Goal: Task Accomplishment & Management: Complete application form

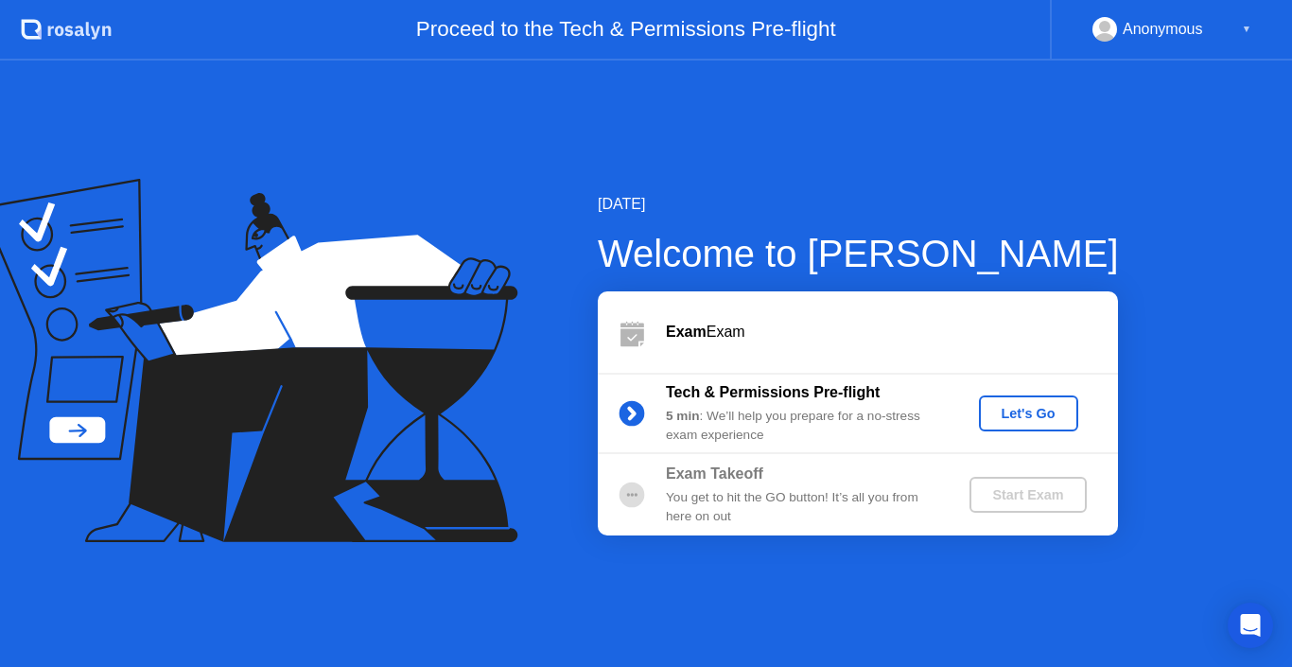
click at [694, 336] on b "Exam" at bounding box center [686, 331] width 41 height 16
click at [1031, 410] on div "Let's Go" at bounding box center [1028, 413] width 84 height 15
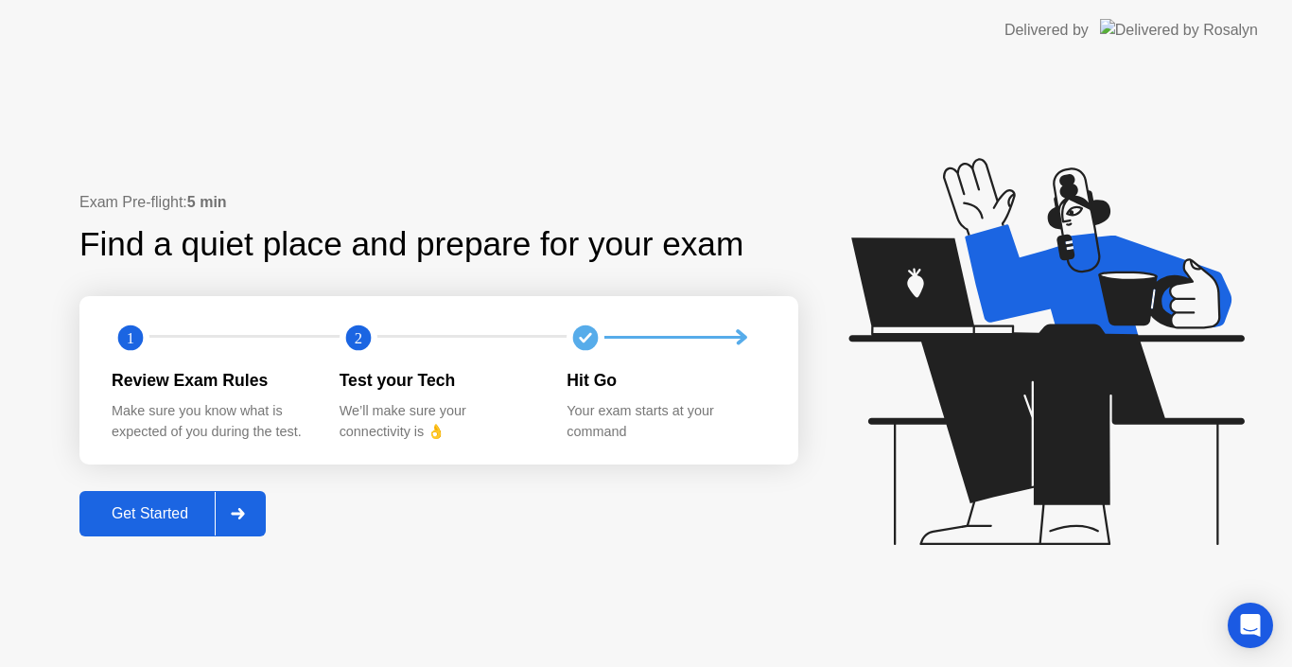
click at [133, 505] on div "Get Started" at bounding box center [150, 513] width 130 height 17
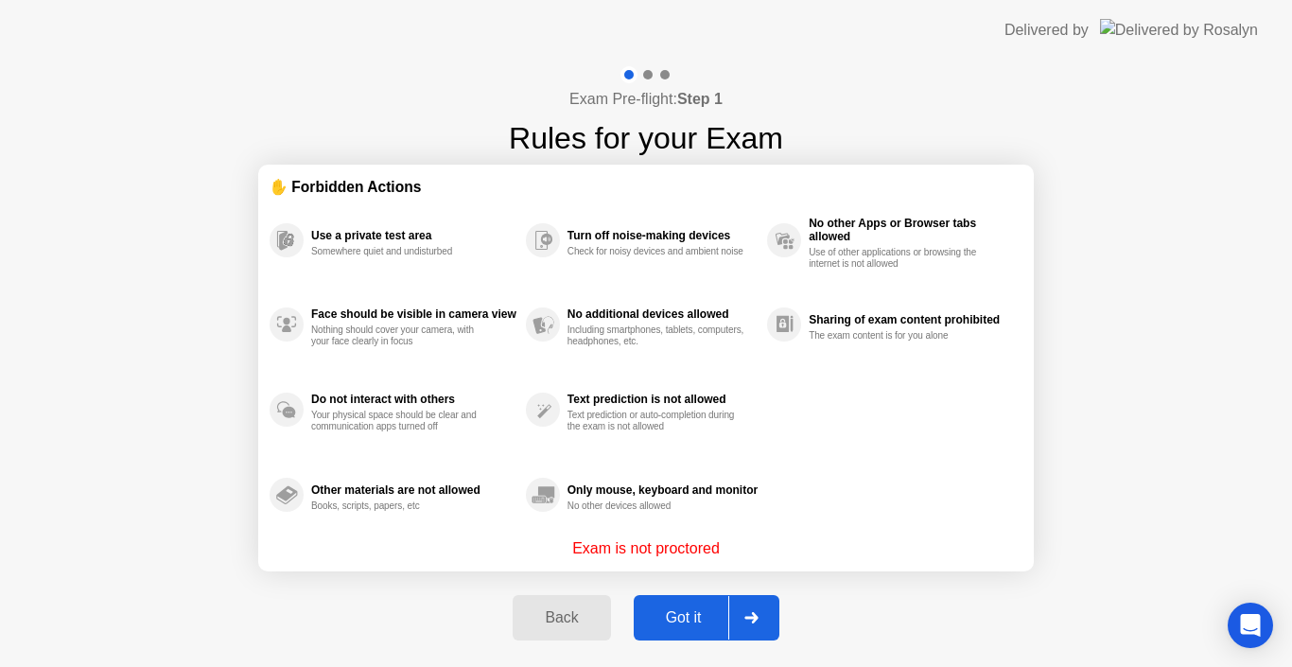
click at [680, 609] on div "Got it" at bounding box center [683, 617] width 89 height 17
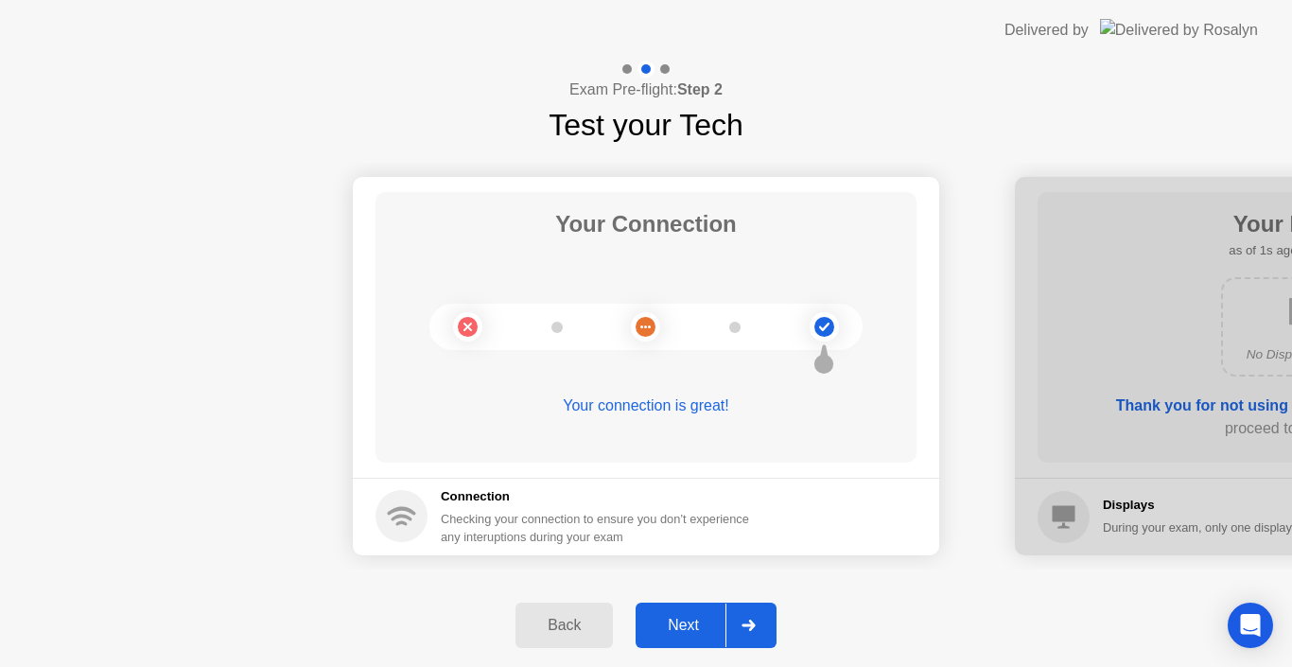
drag, startPoint x: 961, startPoint y: 433, endPoint x: 603, endPoint y: 422, distance: 357.7
click at [701, 604] on button "Next" at bounding box center [706, 624] width 141 height 45
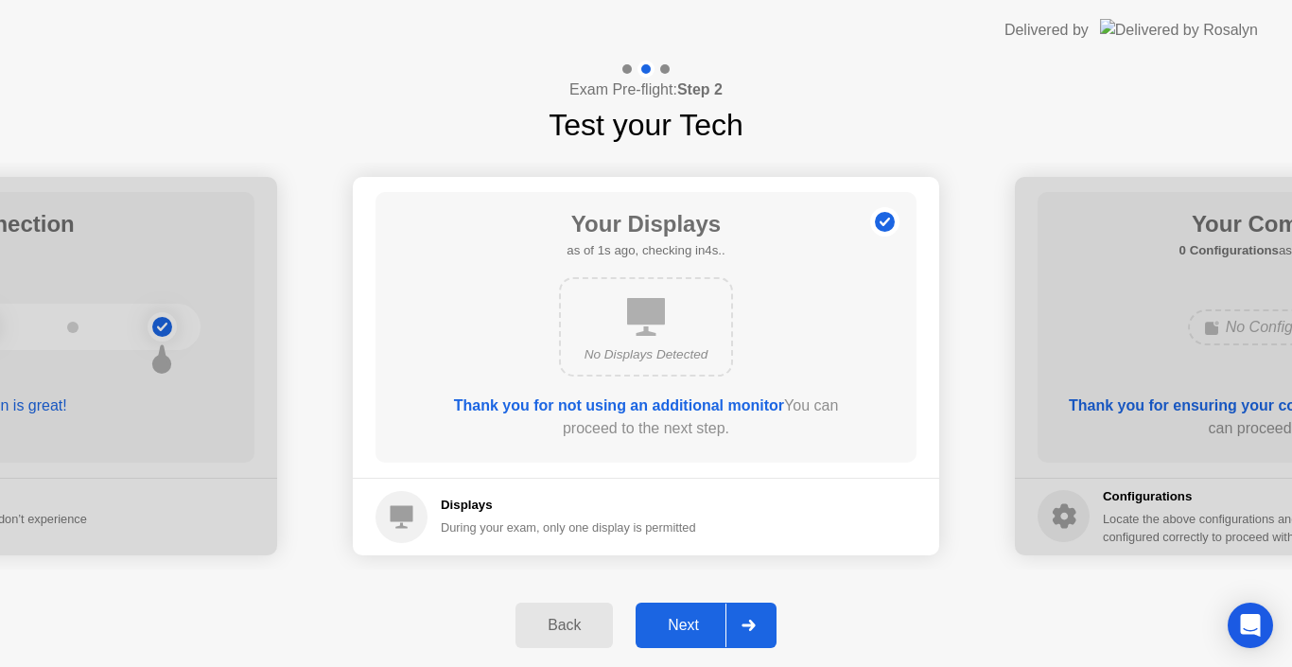
click at [701, 604] on button "Next" at bounding box center [706, 624] width 141 height 45
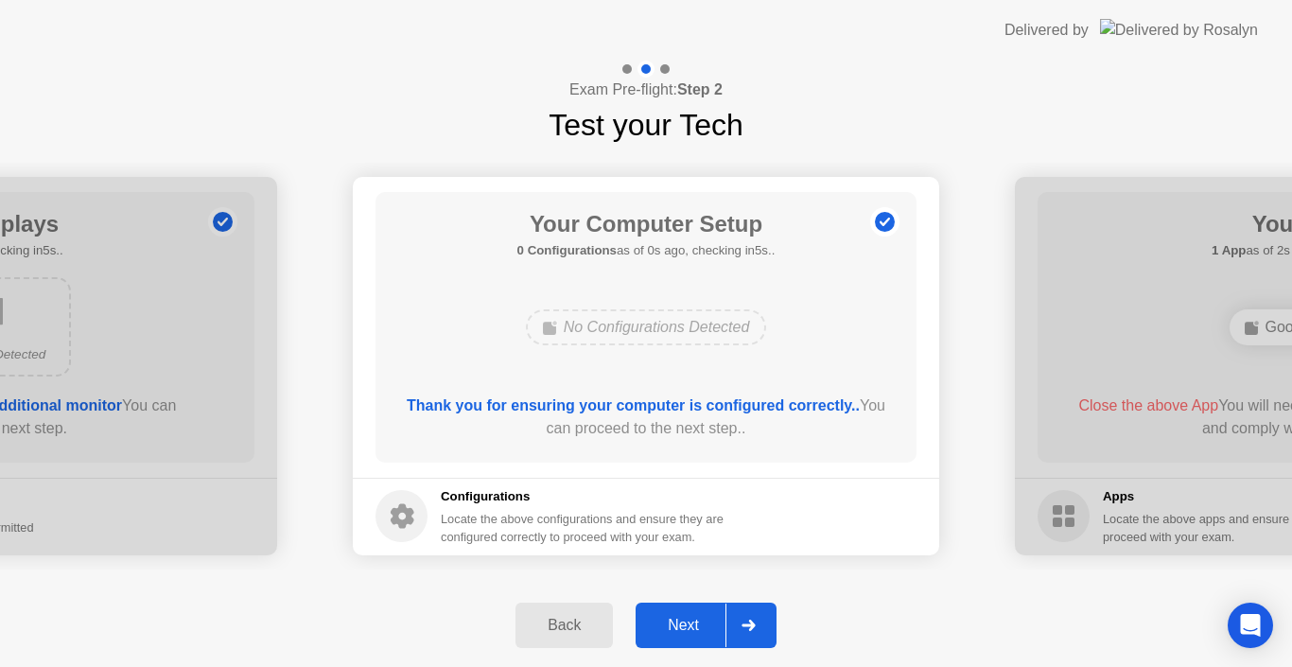
click at [701, 604] on button "Next" at bounding box center [706, 624] width 141 height 45
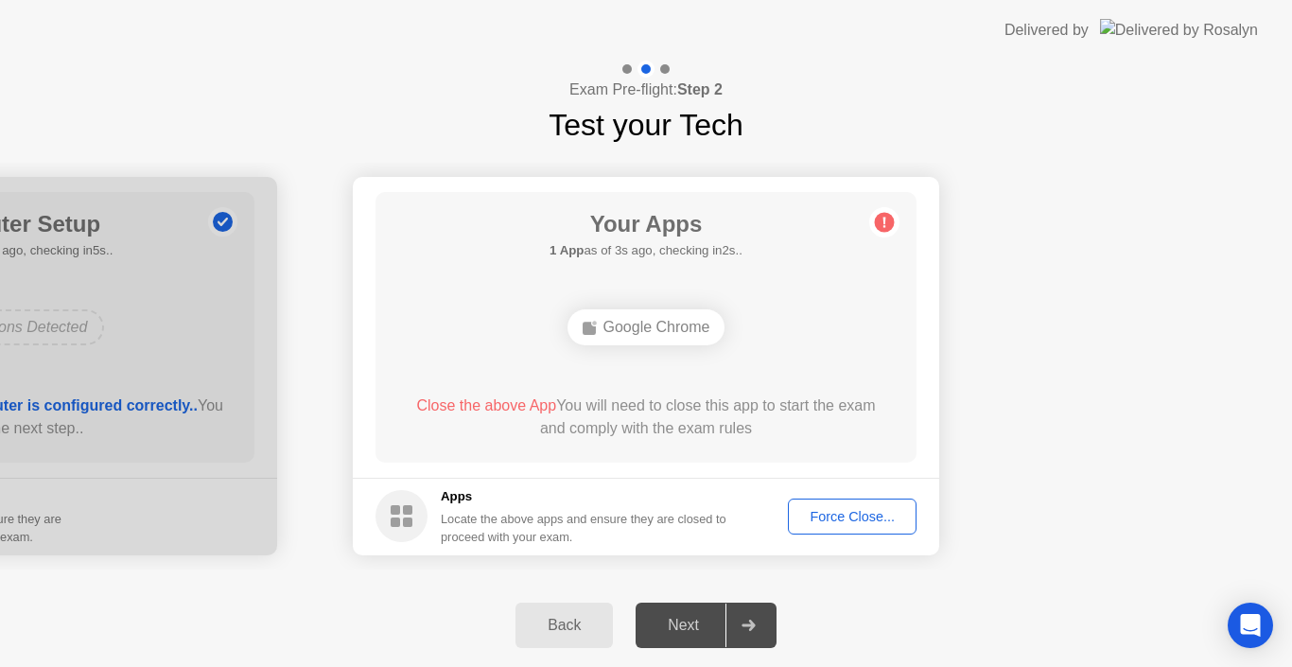
click at [848, 509] on div "Force Close..." at bounding box center [851, 516] width 115 height 15
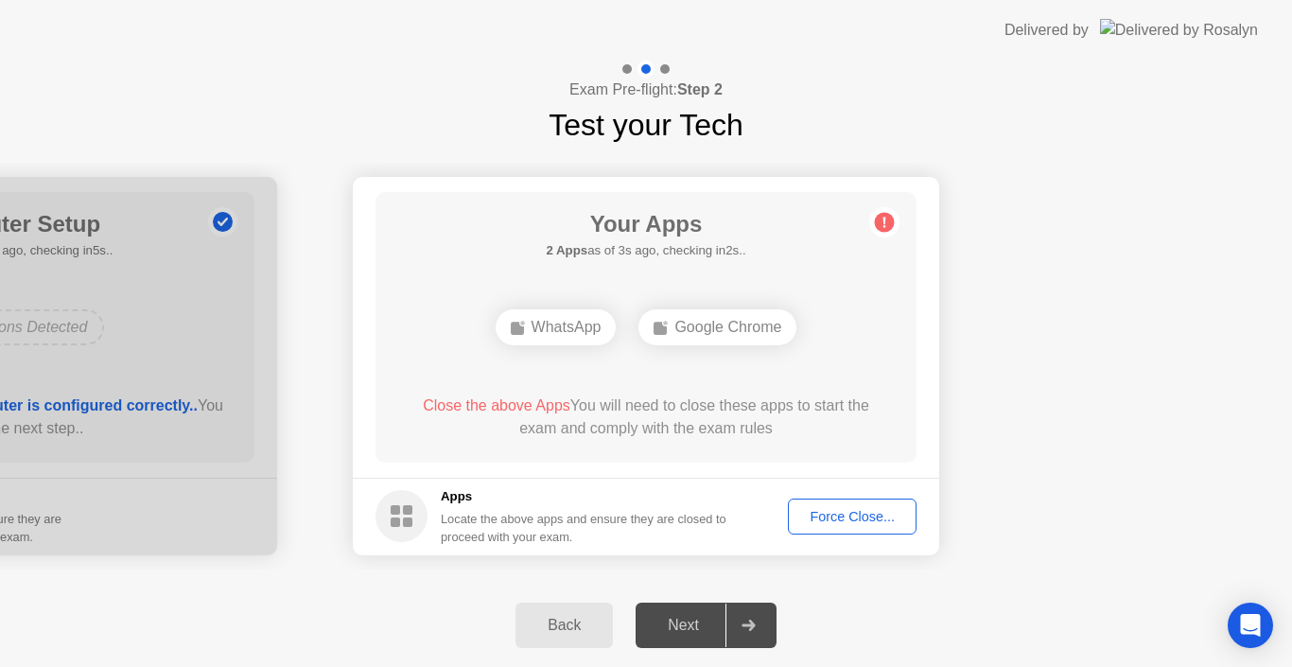
click at [876, 518] on div "Force Close..." at bounding box center [851, 516] width 115 height 15
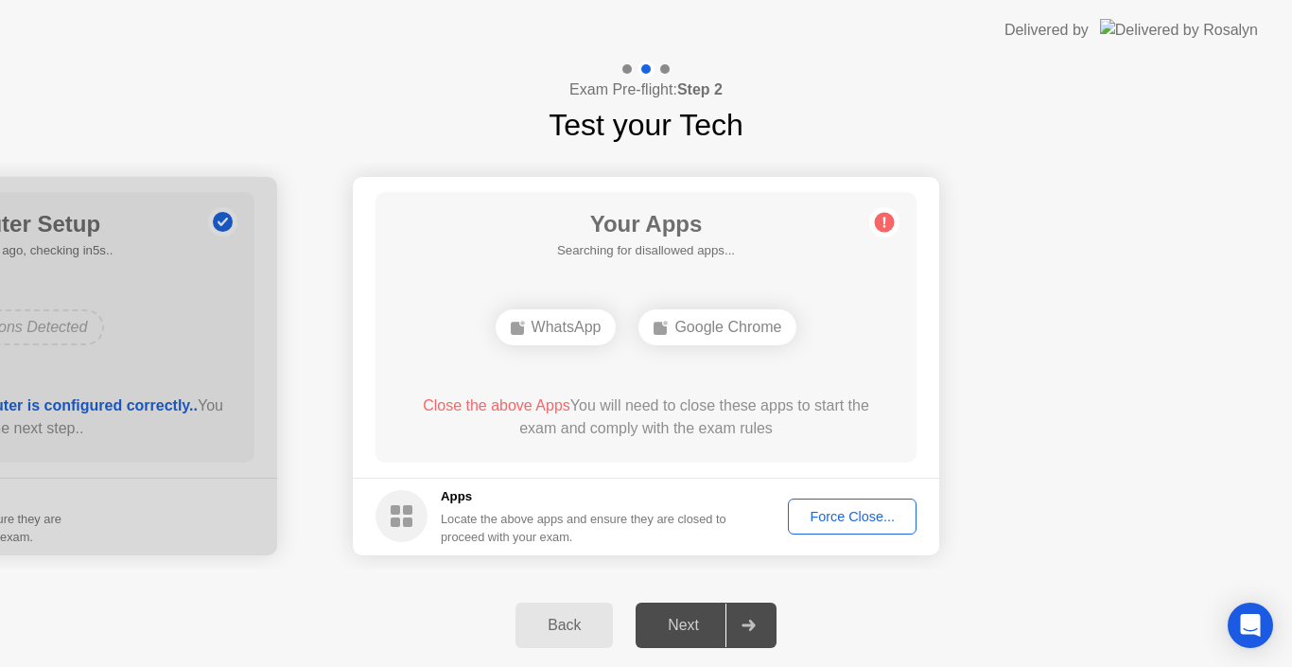
click at [884, 521] on div "Force Close..." at bounding box center [851, 516] width 115 height 15
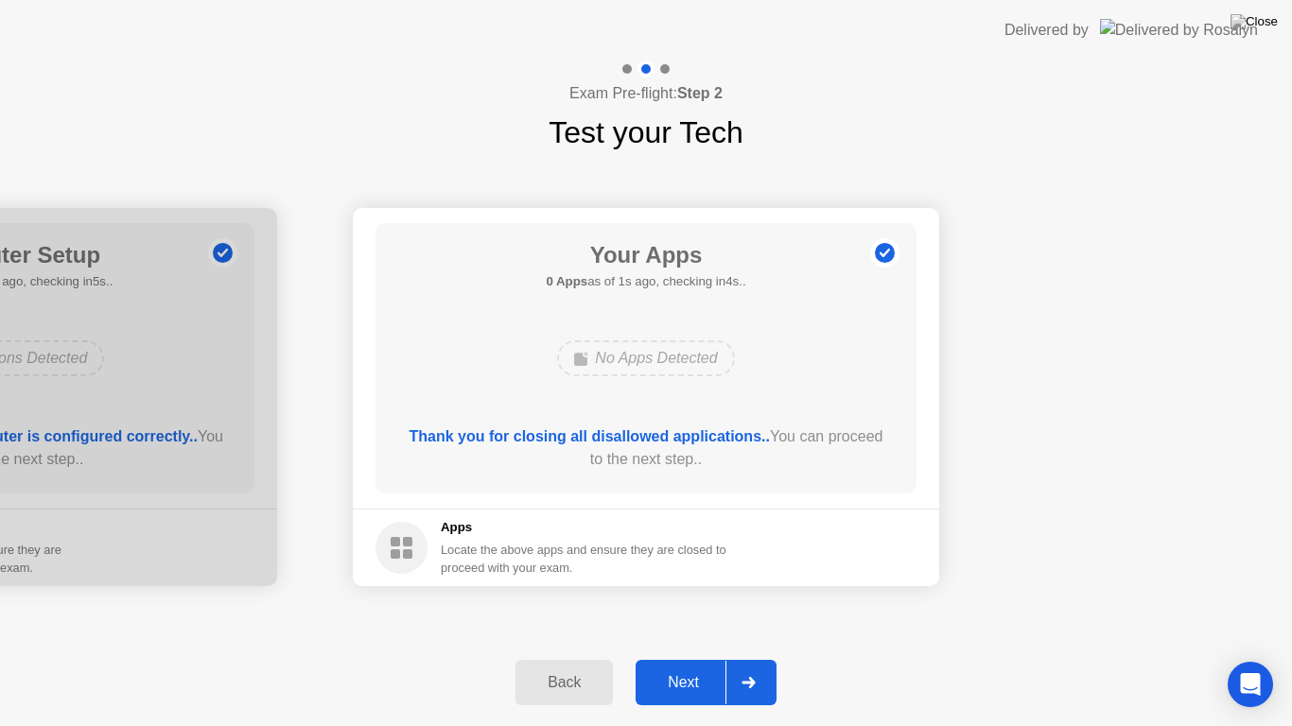
click at [664, 666] on div "Next" at bounding box center [683, 682] width 84 height 17
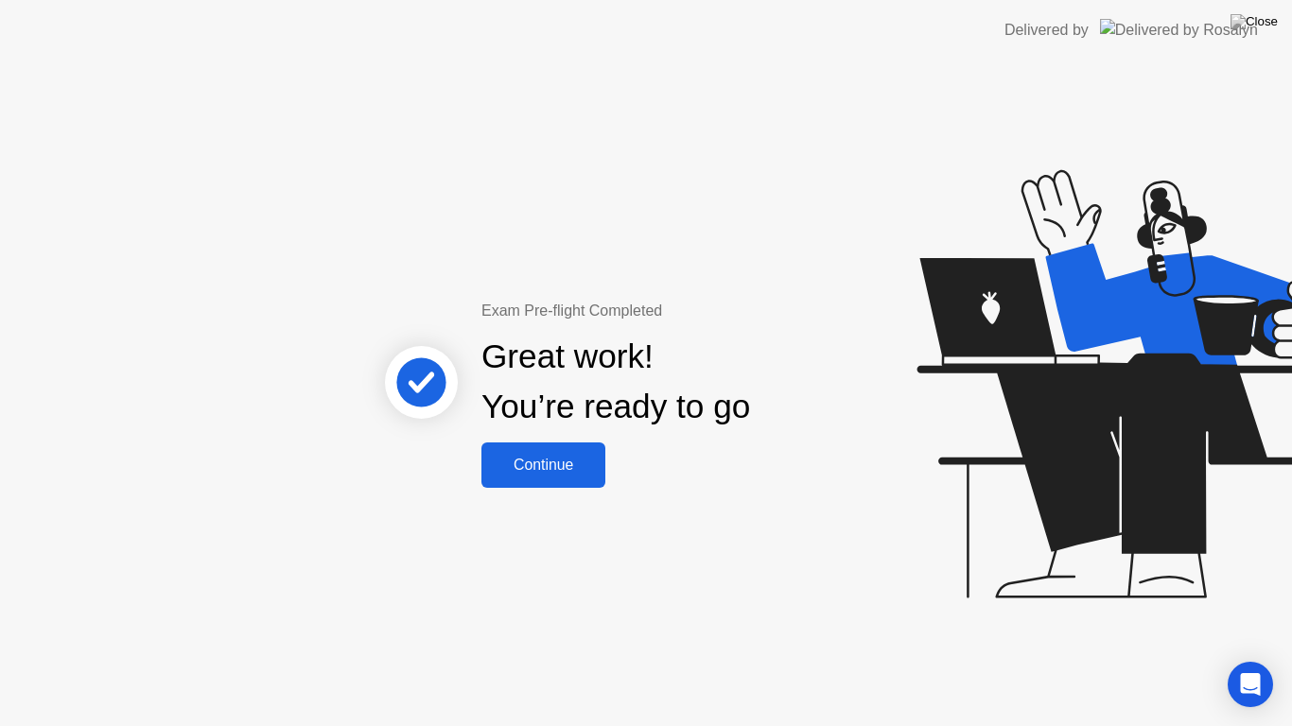
click at [569, 457] on div "Continue" at bounding box center [543, 465] width 113 height 17
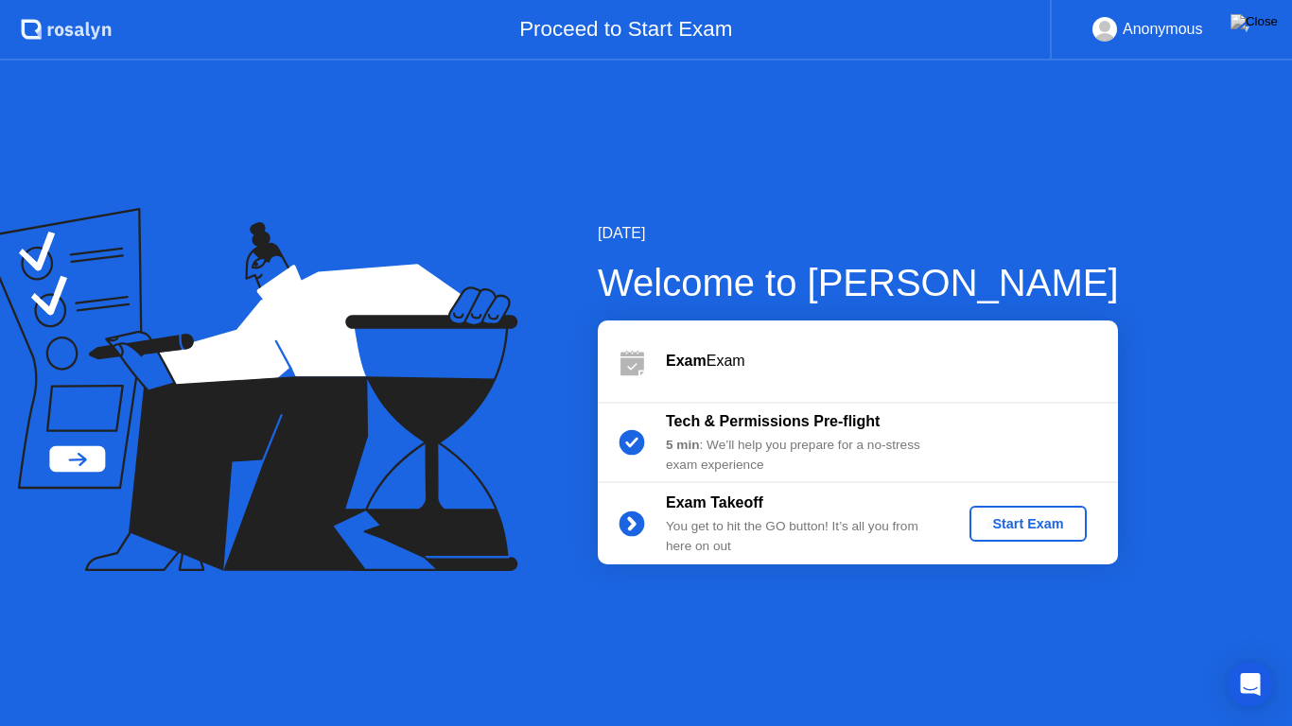
click at [1028, 524] on div "Start Exam" at bounding box center [1027, 523] width 101 height 15
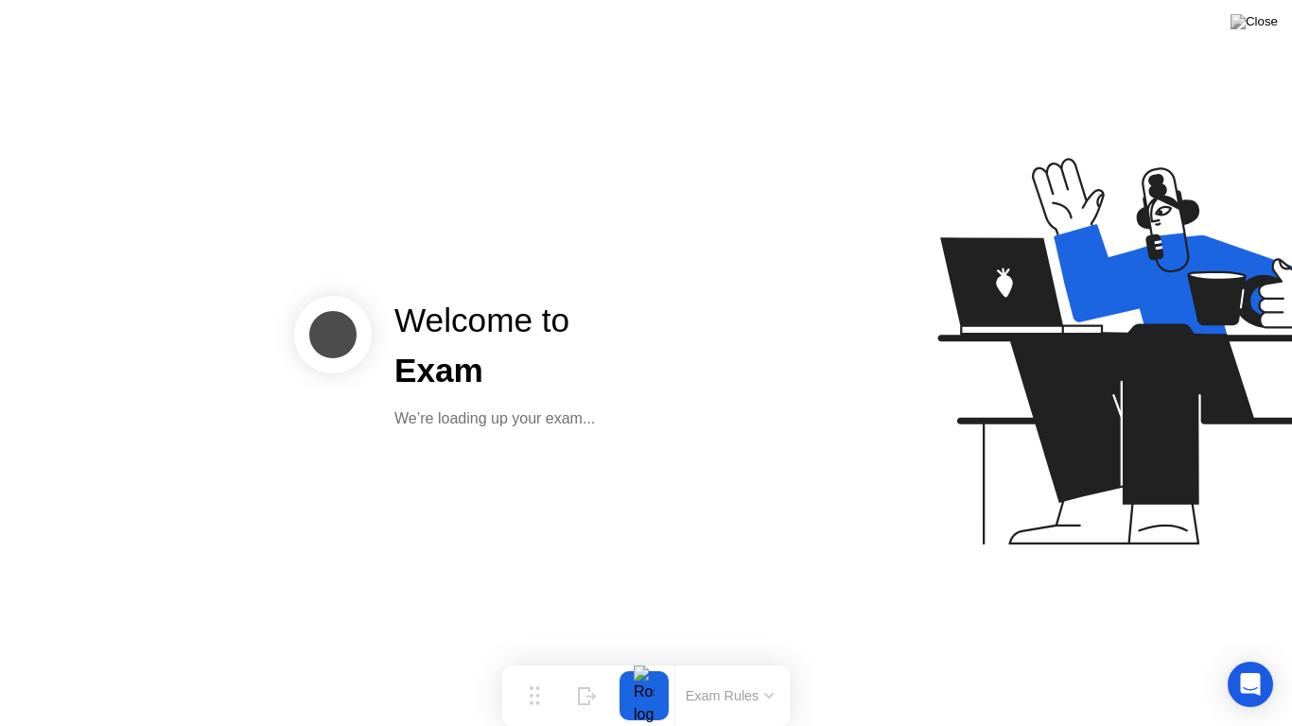
click at [618, 452] on div "Welcome to Exam We’re loading up your exam..." at bounding box center [646, 363] width 1292 height 726
click at [605, 564] on div "Welcome to Exam We’re loading up your exam..." at bounding box center [646, 363] width 1292 height 726
click at [543, 422] on div "We’re loading up your exam..." at bounding box center [494, 419] width 201 height 23
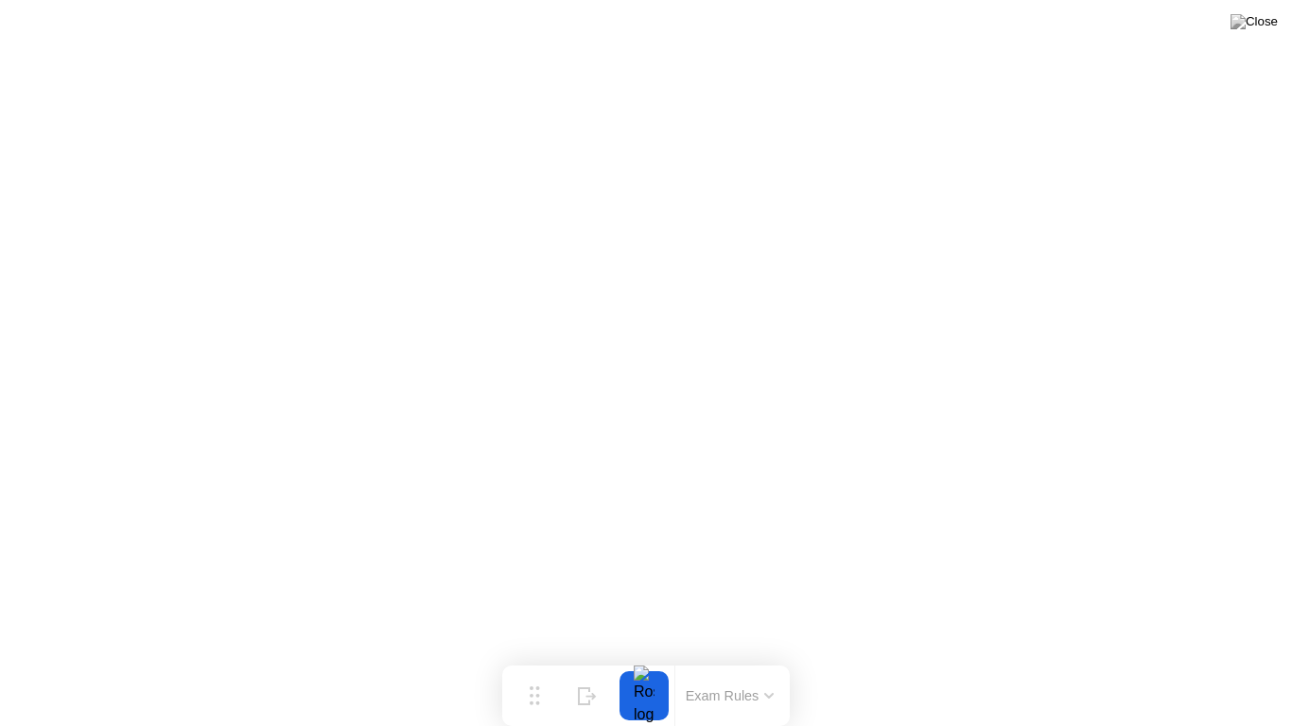
click at [716, 666] on div "Exam Rules" at bounding box center [729, 696] width 110 height 61
click at [720, 666] on button "Exam Rules" at bounding box center [730, 696] width 100 height 17
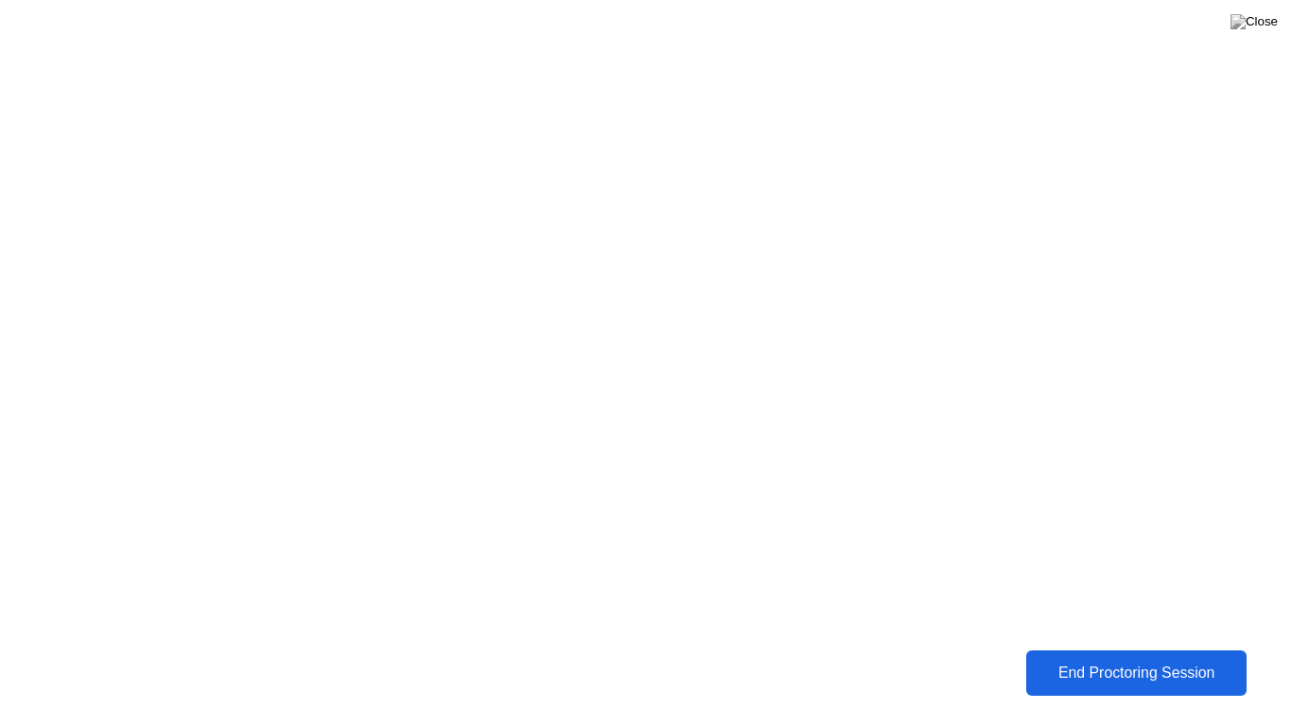
click at [1129, 666] on div "End Proctoring Session" at bounding box center [1136, 673] width 209 height 17
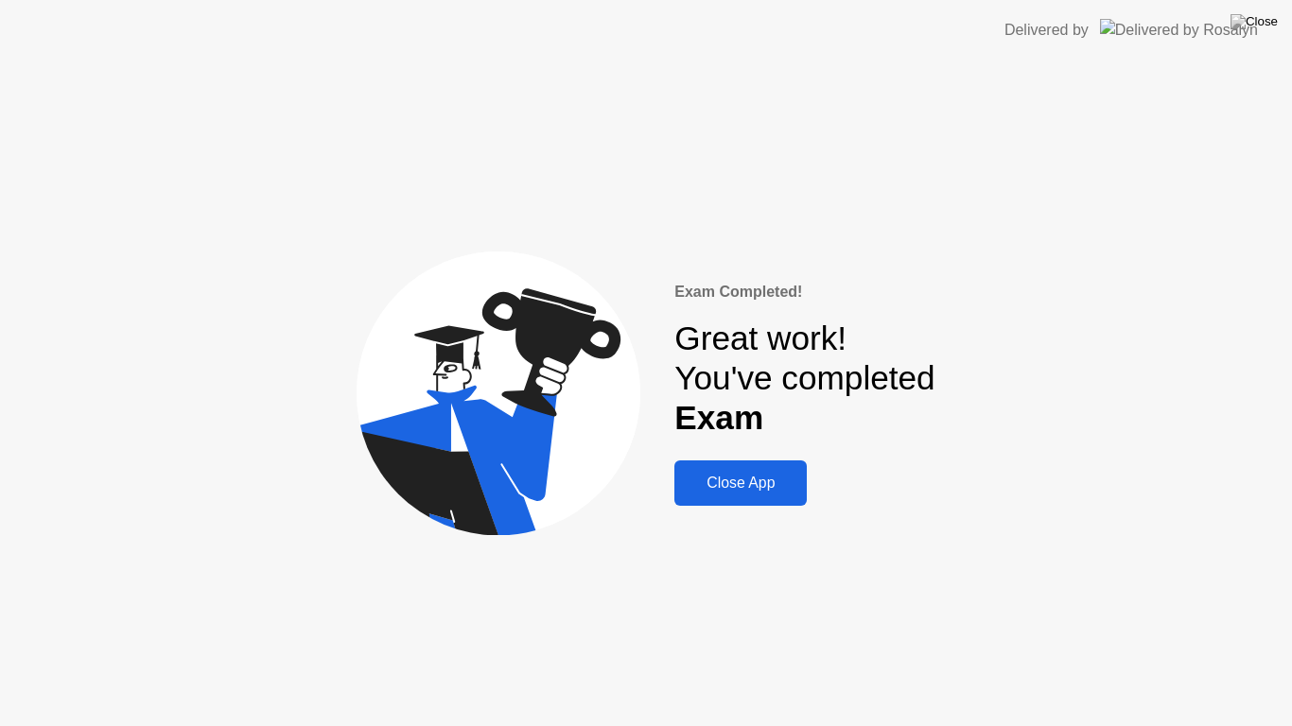
click at [760, 477] on div "Close App" at bounding box center [740, 483] width 121 height 17
